Goal: Task Accomplishment & Management: Manage account settings

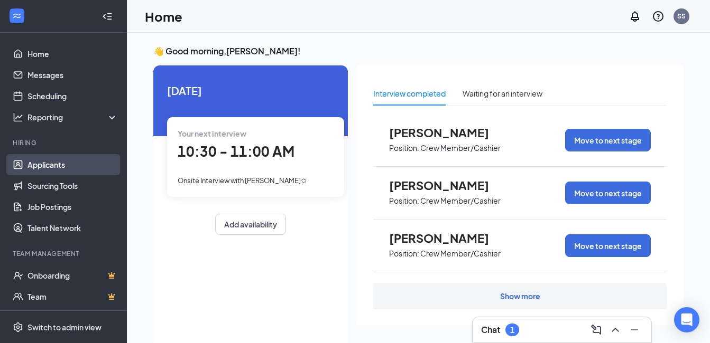
click at [59, 166] on link "Applicants" at bounding box center [72, 164] width 90 height 21
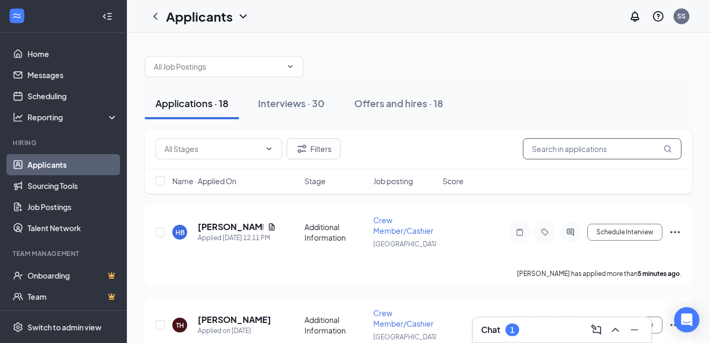
click at [596, 154] on input "text" at bounding box center [601, 148] width 158 height 21
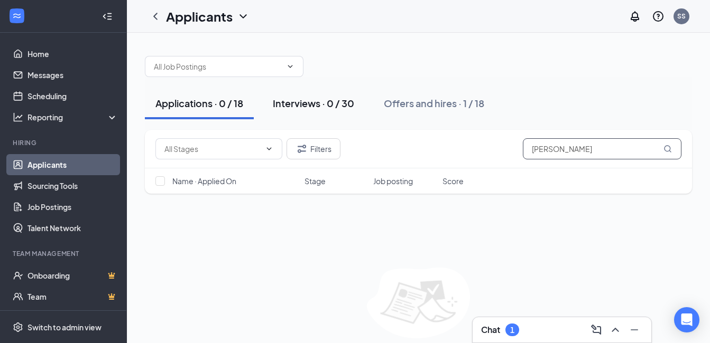
type input "[PERSON_NAME]"
click at [313, 106] on div "Interviews · 0 / 30" at bounding box center [313, 103] width 81 height 13
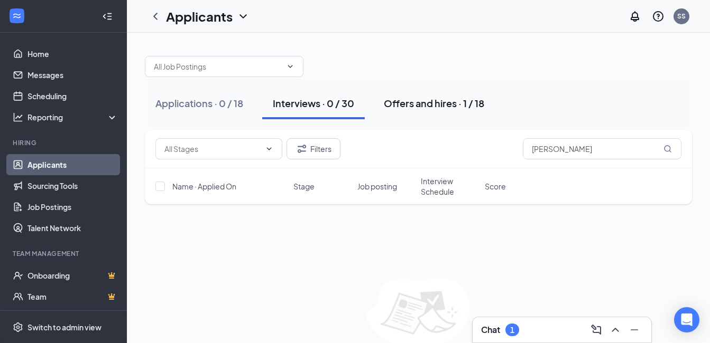
drag, startPoint x: 449, startPoint y: 90, endPoint x: 441, endPoint y: 108, distance: 19.2
click at [441, 108] on button "Offers and hires · 1 / 18" at bounding box center [434, 104] width 122 height 32
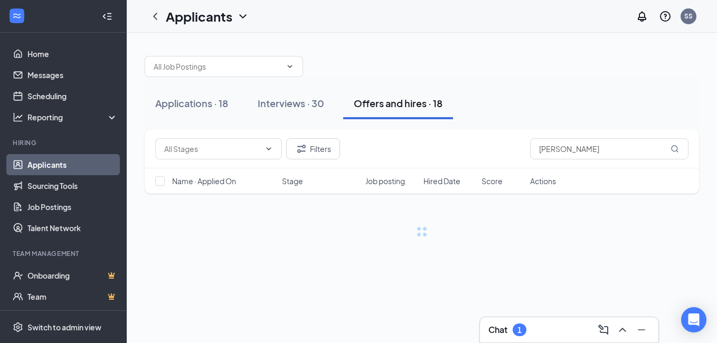
click at [441, 108] on div "Offers and hires · 18" at bounding box center [398, 103] width 89 height 13
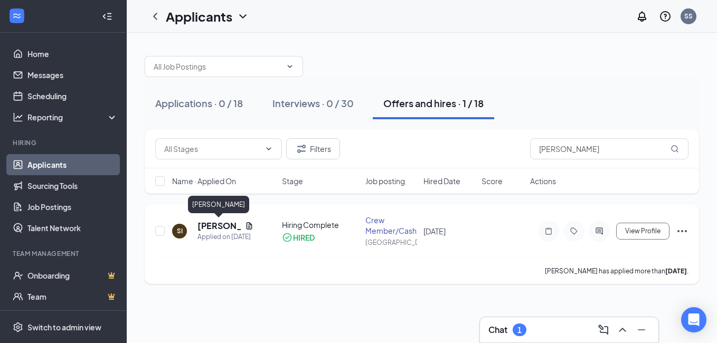
click at [221, 223] on h5 "[PERSON_NAME]" at bounding box center [219, 226] width 43 height 12
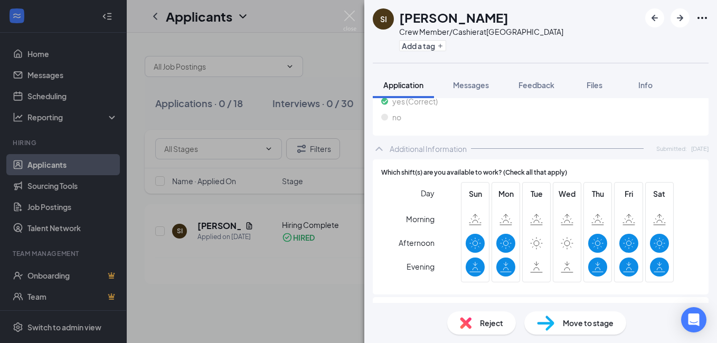
scroll to position [380, 0]
